Goal: Information Seeking & Learning: Understand process/instructions

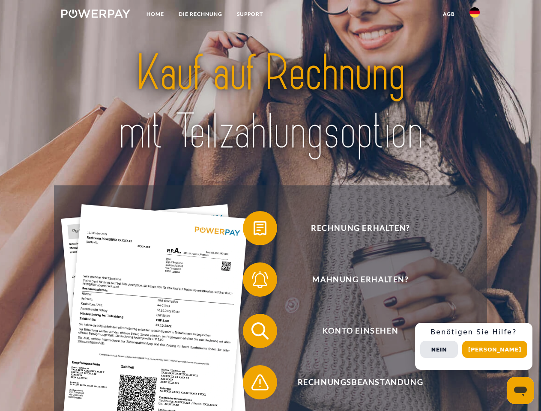
click at [96, 15] on img at bounding box center [95, 13] width 69 height 9
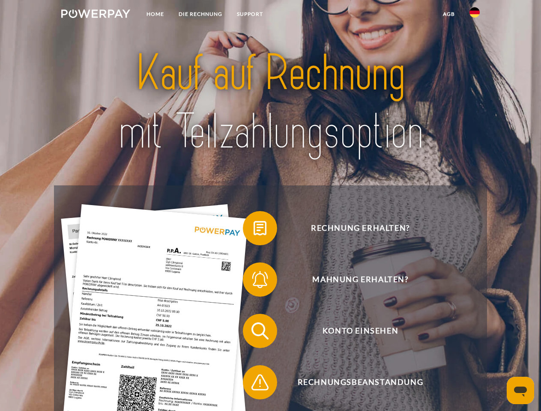
click at [475, 15] on img at bounding box center [475, 12] width 10 height 10
click at [449, 14] on link "agb" at bounding box center [449, 13] width 27 height 15
click at [254, 230] on span at bounding box center [247, 228] width 43 height 43
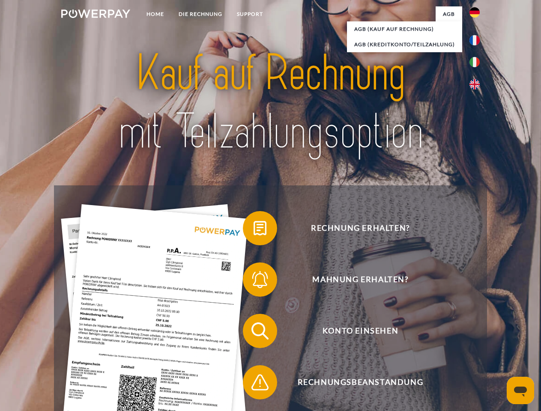
click at [254, 282] on span at bounding box center [247, 279] width 43 height 43
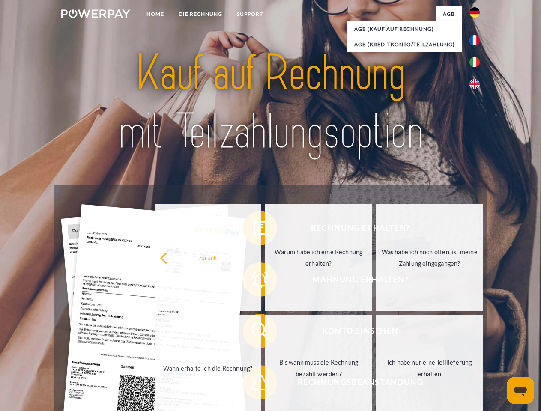
click at [265, 333] on link "Bis wann muss die Rechnung bezahlt werden?" at bounding box center [318, 368] width 107 height 107
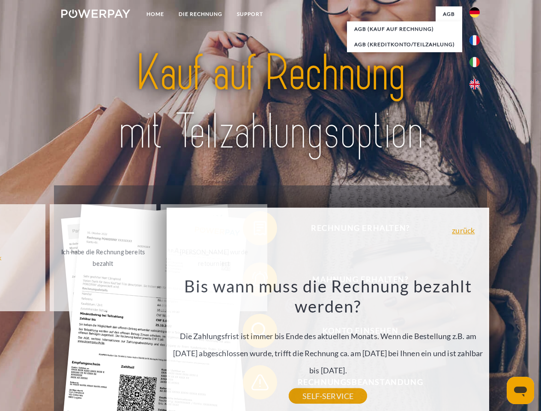
click at [254, 384] on div "zurück Warum habe ich eine Rechnung erhalten? POWERPAY ist der Rechnungsherstel…" at bounding box center [328, 326] width 346 height 246
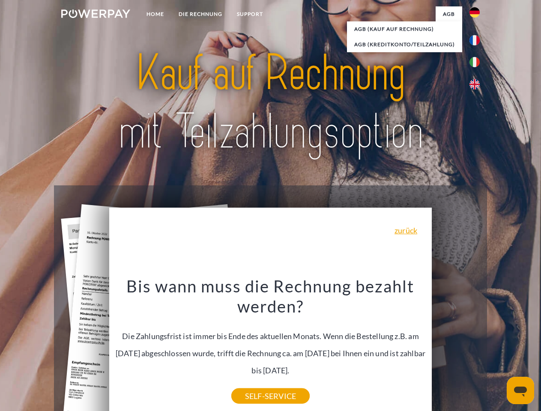
click at [477, 347] on div "Rechnung erhalten? Mahnung erhalten? Konto einsehen" at bounding box center [270, 357] width 433 height 343
click at [456, 348] on span "Konto einsehen" at bounding box center [360, 331] width 210 height 34
click at [498, 350] on header "Home DIE RECHNUNG SUPPORT" at bounding box center [270, 296] width 541 height 592
